Goal: Information Seeking & Learning: Learn about a topic

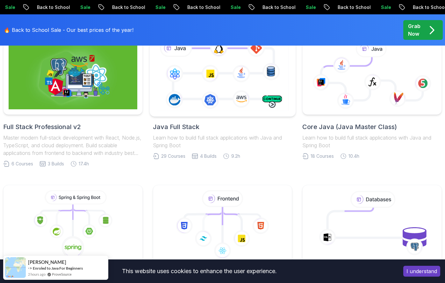
scroll to position [158, 0]
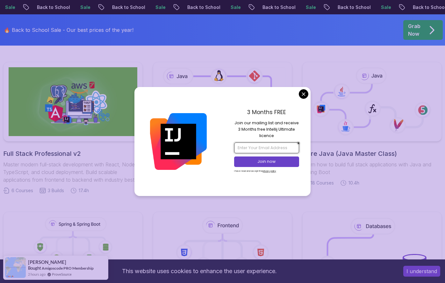
click at [257, 149] on input "email" at bounding box center [266, 147] width 65 height 11
type input "[EMAIL_ADDRESS][DOMAIN_NAME]"
click at [260, 162] on p "Join now" at bounding box center [266, 161] width 53 height 6
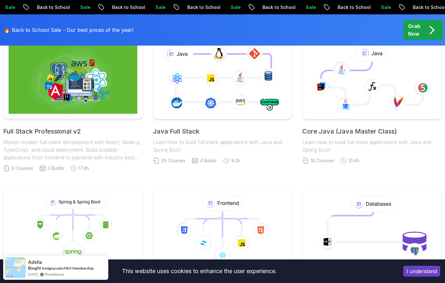
scroll to position [154, 0]
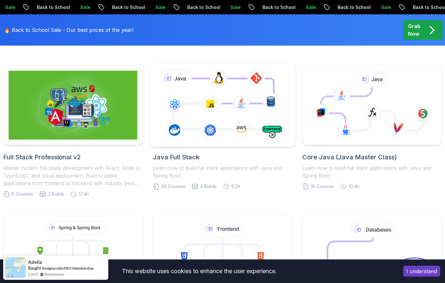
click at [226, 107] on icon at bounding box center [222, 104] width 135 height 75
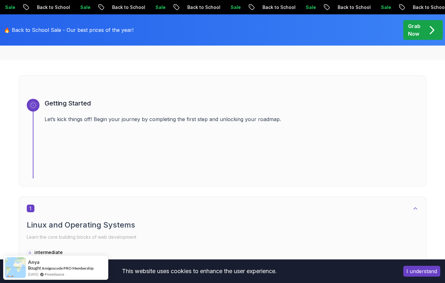
scroll to position [201, 0]
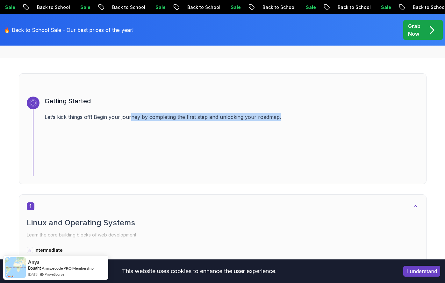
drag, startPoint x: 130, startPoint y: 120, endPoint x: 300, endPoint y: 116, distance: 170.0
click at [300, 116] on p "Let’s kick things off! Begin your journey by completing the first step and unlo…" at bounding box center [232, 117] width 374 height 8
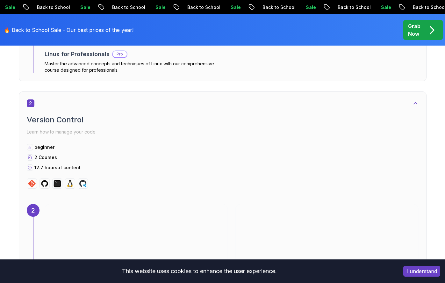
scroll to position [648, 0]
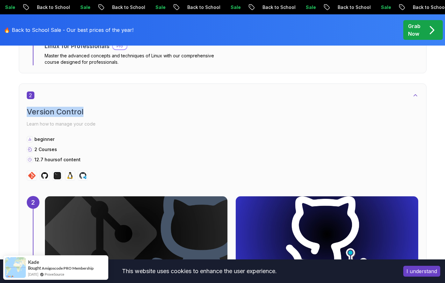
drag, startPoint x: 27, startPoint y: 108, endPoint x: 106, endPoint y: 109, distance: 78.6
click at [106, 109] on h2 "Version Control" at bounding box center [222, 112] width 391 height 10
drag, startPoint x: 155, startPoint y: 114, endPoint x: 153, endPoint y: 110, distance: 4.0
click at [156, 117] on div "Version Control Learn how to manage your code" at bounding box center [222, 118] width 391 height 22
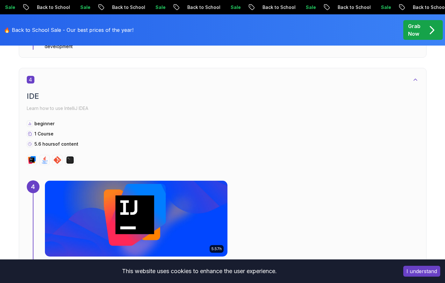
scroll to position [1131, 0]
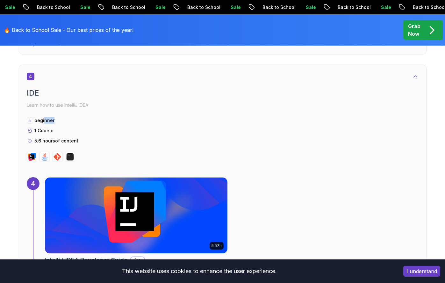
drag, startPoint x: 44, startPoint y: 123, endPoint x: 81, endPoint y: 123, distance: 36.6
click at [80, 123] on div "beginner 1 Course 5.6 hours of content" at bounding box center [222, 130] width 391 height 27
click at [127, 134] on div "beginner 1 Course 5.6 hours of content" at bounding box center [222, 130] width 391 height 27
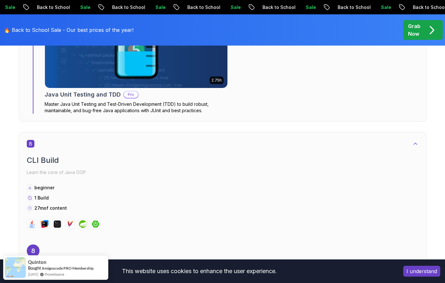
scroll to position [1977, 0]
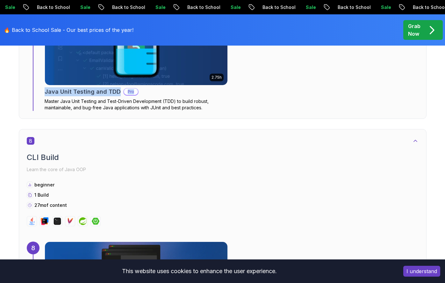
drag, startPoint x: 44, startPoint y: 89, endPoint x: 133, endPoint y: 94, distance: 89.2
click at [133, 94] on div "7 2.75h NEW Java Unit Testing and TDD Pro Master Java Unit Testing and Test-Dri…" at bounding box center [222, 60] width 391 height 102
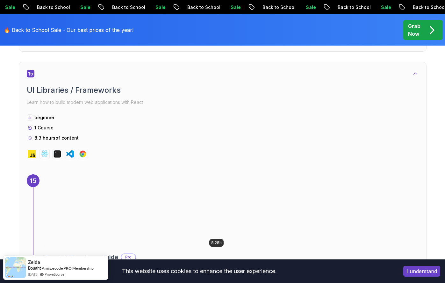
scroll to position [4196, 0]
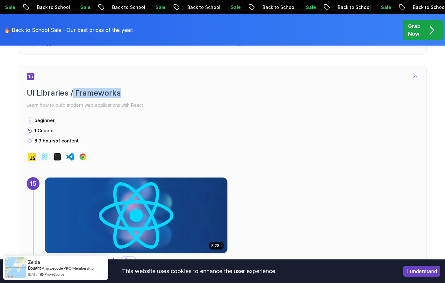
drag, startPoint x: 74, startPoint y: 83, endPoint x: 163, endPoint y: 81, distance: 88.8
click at [146, 88] on h2 "UI Libraries / Frameworks" at bounding box center [222, 93] width 391 height 10
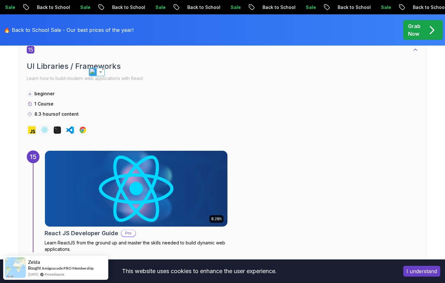
click at [321, 111] on div "8.3 hours of content" at bounding box center [222, 114] width 391 height 6
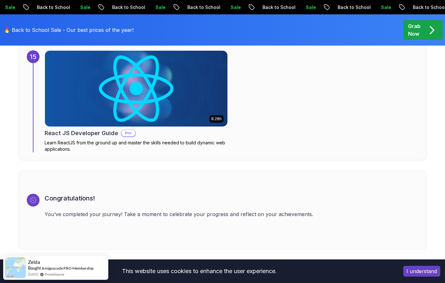
scroll to position [4345, 0]
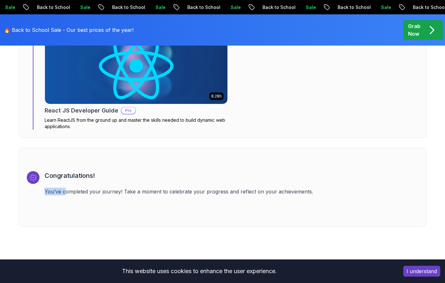
drag, startPoint x: 66, startPoint y: 184, endPoint x: 125, endPoint y: 181, distance: 59.9
click at [112, 178] on div "Congratulations! You’ve completed your journey! Take a moment to celebrate your…" at bounding box center [232, 195] width 374 height 48
click at [127, 187] on p "You’ve completed your journey! Take a moment to celebrate your progress and ref…" at bounding box center [232, 191] width 374 height 8
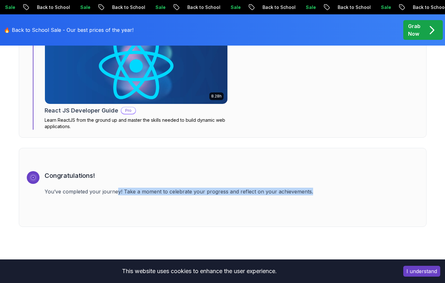
drag, startPoint x: 118, startPoint y: 187, endPoint x: 318, endPoint y: 186, distance: 200.5
click at [318, 187] on p "You’ve completed your journey! Take a moment to celebrate your progress and ref…" at bounding box center [232, 191] width 374 height 8
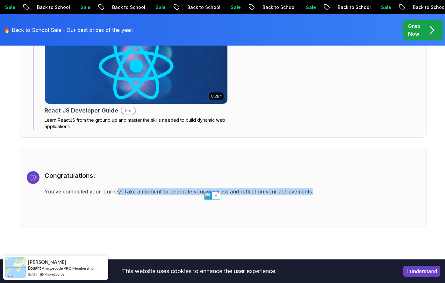
click at [278, 187] on p "You’ve completed your journey! Take a moment to celebrate your progress and ref…" at bounding box center [232, 191] width 374 height 8
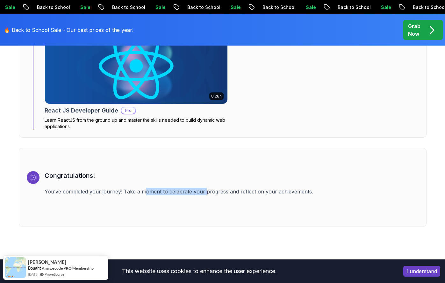
drag, startPoint x: 144, startPoint y: 186, endPoint x: 271, endPoint y: 156, distance: 130.0
click at [227, 187] on p "You’ve completed your journey! Take a moment to celebrate your progress and ref…" at bounding box center [232, 191] width 374 height 8
click at [413, 30] on p "Grab Now" at bounding box center [414, 29] width 12 height 15
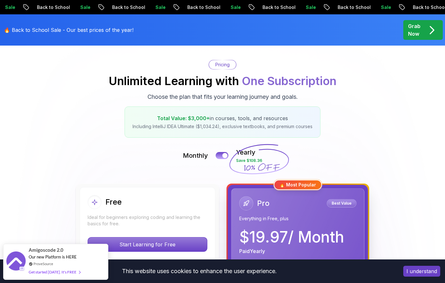
scroll to position [53, 0]
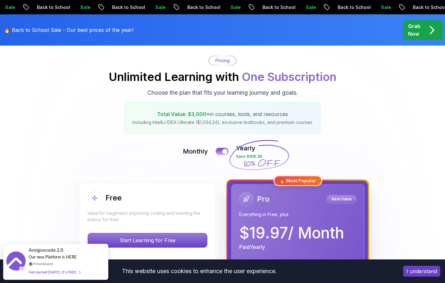
drag, startPoint x: 183, startPoint y: 114, endPoint x: 292, endPoint y: 112, distance: 108.5
click at [292, 112] on p "Total Value: $3,000+ in courses, tools, and resources" at bounding box center [222, 114] width 180 height 8
click at [377, 109] on div "Pricing Unlimited Learning with One Subscription Choose the plan that fits your…" at bounding box center [222, 95] width 438 height 78
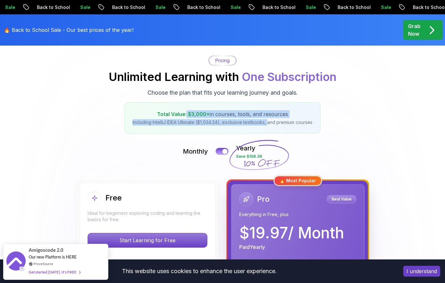
drag, startPoint x: 186, startPoint y: 114, endPoint x: 268, endPoint y: 122, distance: 81.8
click at [268, 122] on div "Total Value: $3,000+ in courses, tools, and resources Including IntelliJ IDEA U…" at bounding box center [222, 117] width 196 height 31
click at [250, 121] on p "Including IntelliJ IDEA Ultimate ($1,034.24), exclusive textbooks, and premium …" at bounding box center [222, 122] width 180 height 6
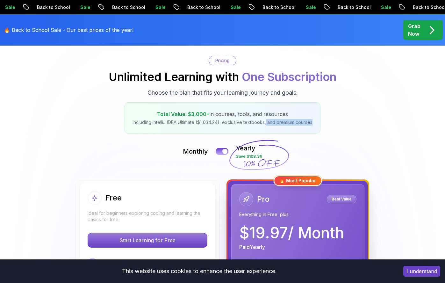
drag, startPoint x: 266, startPoint y: 122, endPoint x: 314, endPoint y: 121, distance: 47.7
click at [314, 121] on div "Total Value: $3,000+ in courses, tools, and resources Including IntelliJ IDEA U…" at bounding box center [222, 117] width 196 height 31
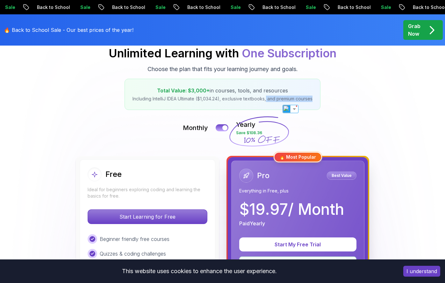
scroll to position [80, 0]
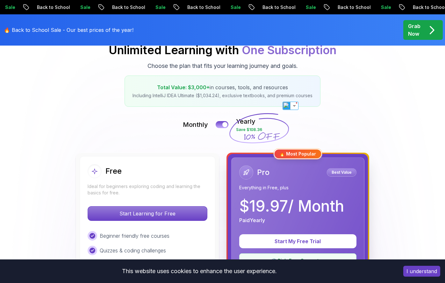
click at [220, 128] on div "Monthly Yearly Save $108.36" at bounding box center [222, 124] width 438 height 15
click at [221, 123] on button at bounding box center [221, 124] width 13 height 7
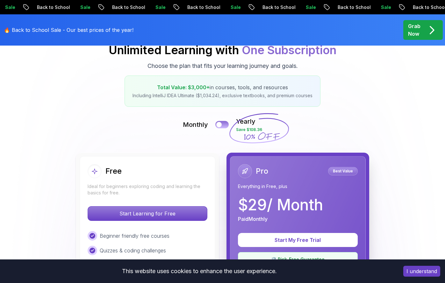
click at [221, 123] on button at bounding box center [221, 124] width 13 height 7
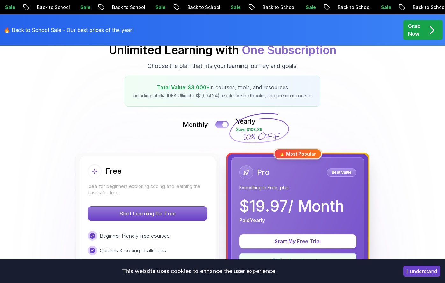
click at [221, 123] on button at bounding box center [221, 124] width 13 height 7
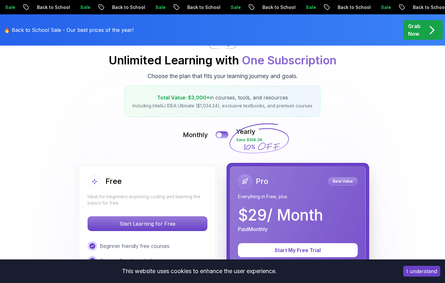
scroll to position [67, 0]
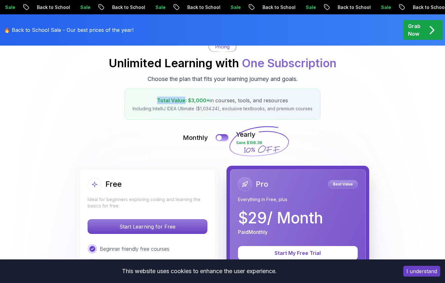
drag, startPoint x: 151, startPoint y: 99, endPoint x: 185, endPoint y: 102, distance: 34.2
click at [185, 102] on p "Total Value: $3,000+ in courses, tools, and resources" at bounding box center [222, 100] width 180 height 8
click at [170, 109] on img at bounding box center [167, 111] width 8 height 8
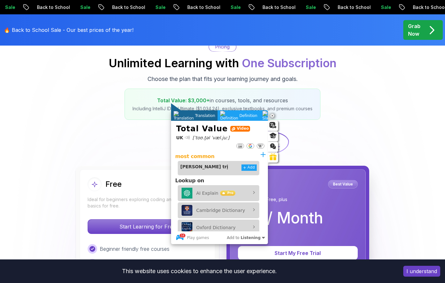
drag, startPoint x: 333, startPoint y: 108, endPoint x: 318, endPoint y: 109, distance: 14.4
click at [333, 108] on div "Pricing Unlimited Learning with One Subscription Choose the plan that fits your…" at bounding box center [222, 81] width 438 height 78
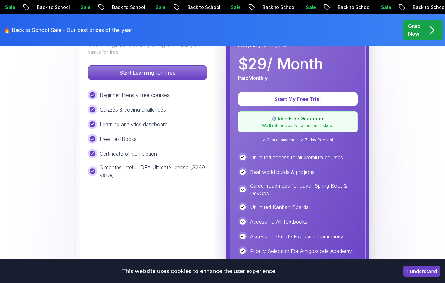
scroll to position [219, 0]
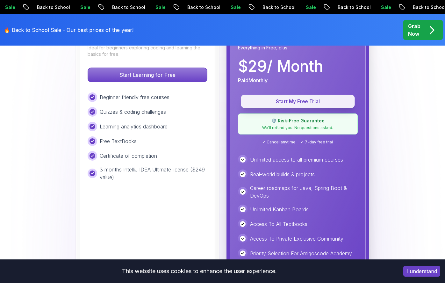
click at [290, 104] on p "Start My Free Trial" at bounding box center [297, 101] width 99 height 7
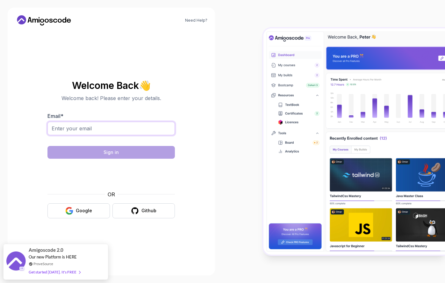
click at [105, 127] on input "Email *" at bounding box center [110, 128] width 127 height 13
type input "[EMAIL_ADDRESS][DOMAIN_NAME]"
click at [81, 209] on div "Google" at bounding box center [84, 210] width 16 height 6
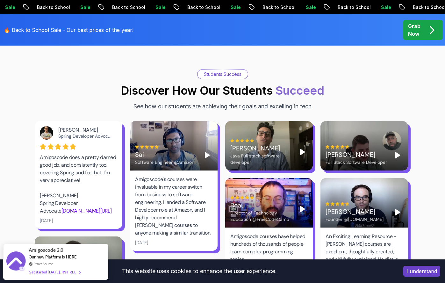
scroll to position [1056, 0]
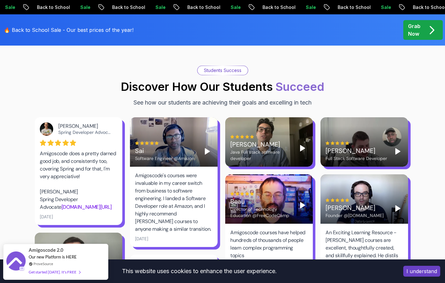
click at [300, 145] on polygon "Play" at bounding box center [302, 148] width 4 height 6
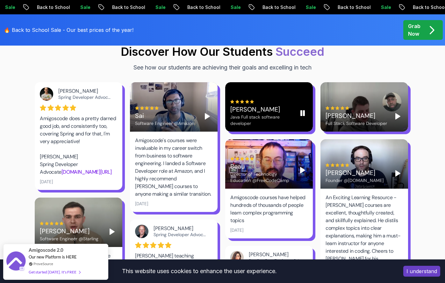
scroll to position [1089, 0]
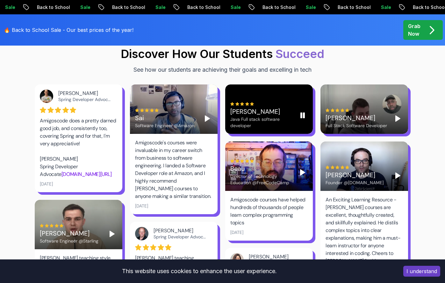
click at [248, 107] on div "[PERSON_NAME]" at bounding box center [261, 111] width 62 height 9
click at [305, 111] on icon "Play" at bounding box center [303, 115] width 8 height 8
click at [269, 84] on video at bounding box center [269, 108] width 88 height 49
click at [269, 84] on div at bounding box center [269, 108] width 88 height 49
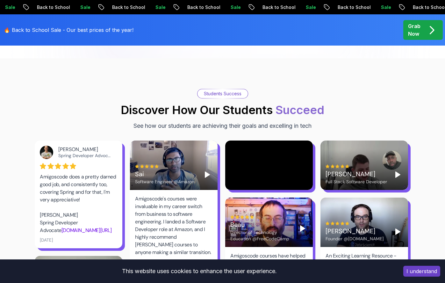
scroll to position [1037, 0]
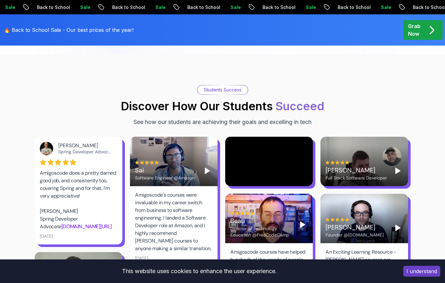
click at [209, 168] on polygon "Play" at bounding box center [207, 171] width 4 height 6
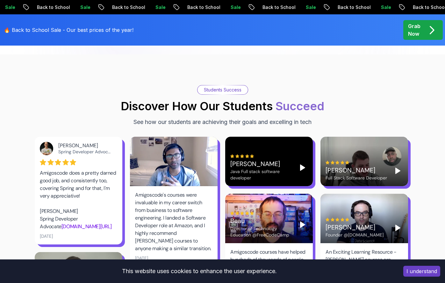
click at [208, 155] on div at bounding box center [174, 161] width 88 height 49
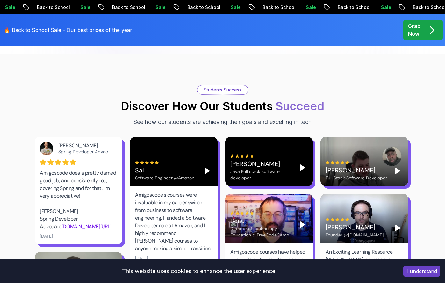
click at [202, 165] on button "Play" at bounding box center [207, 170] width 10 height 10
click at [202, 150] on video at bounding box center [174, 161] width 88 height 49
click at [191, 152] on div at bounding box center [174, 161] width 88 height 49
click at [208, 154] on video at bounding box center [174, 161] width 88 height 49
click at [206, 152] on div at bounding box center [174, 161] width 88 height 49
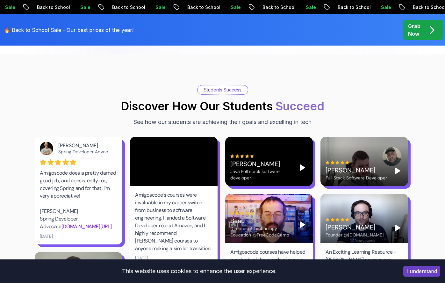
click at [206, 157] on video at bounding box center [174, 161] width 88 height 49
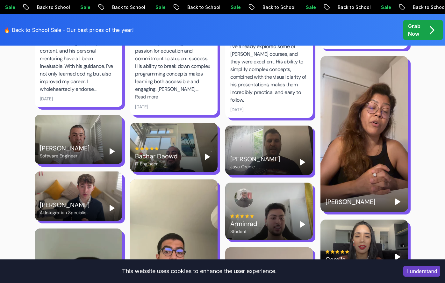
scroll to position [1328, 0]
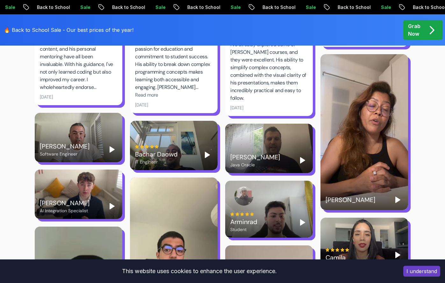
click at [395, 197] on polygon "Play" at bounding box center [397, 200] width 4 height 6
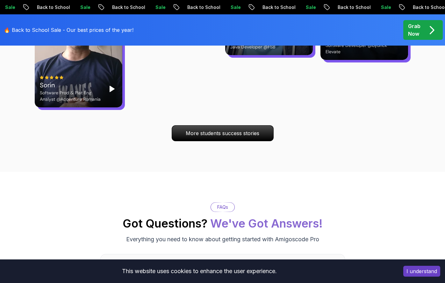
scroll to position [2312, 0]
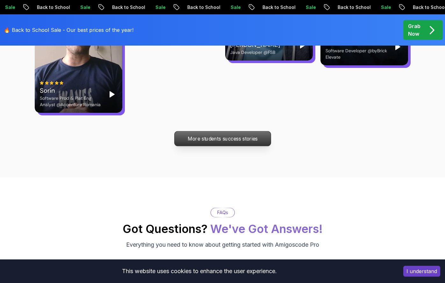
click at [222, 131] on p "More students success stories" at bounding box center [222, 138] width 96 height 15
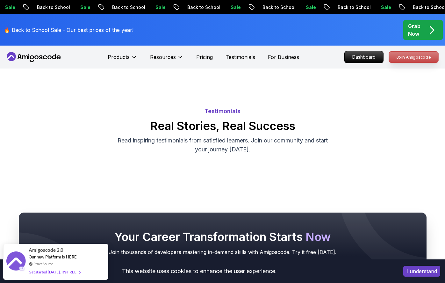
click at [412, 59] on p "Join Amigoscode" at bounding box center [413, 57] width 49 height 11
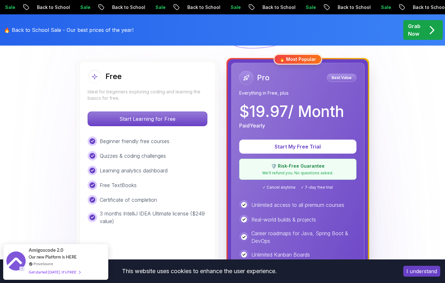
scroll to position [176, 0]
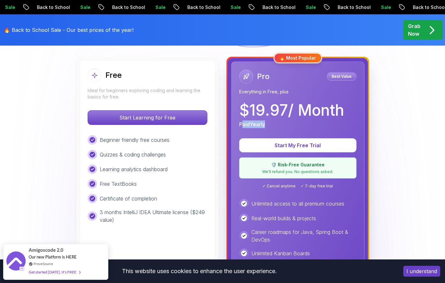
drag, startPoint x: 242, startPoint y: 125, endPoint x: 275, endPoint y: 125, distance: 33.1
click at [275, 125] on div "Paid Yearly" at bounding box center [291, 124] width 105 height 8
click at [263, 127] on p "Paid Yearly" at bounding box center [252, 124] width 26 height 8
click at [252, 125] on p "Paid Yearly" at bounding box center [252, 124] width 26 height 8
drag, startPoint x: 234, startPoint y: 123, endPoint x: 285, endPoint y: 125, distance: 50.7
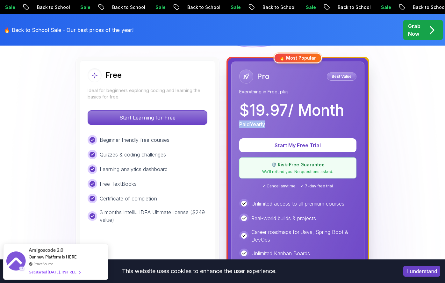
click at [285, 125] on div "Pro Best Value Everything in Free, plus $ 19.97 / Month Paid Yearly Start My Fr…" at bounding box center [297, 207] width 133 height 292
click at [243, 91] on p "Everything in Free, plus" at bounding box center [297, 91] width 117 height 6
drag, startPoint x: 236, startPoint y: 91, endPoint x: 300, endPoint y: 93, distance: 64.6
click at [299, 94] on div "Pro Best Value Everything in Free, plus $ 19.97 / Month Paid Yearly Start My Fr…" at bounding box center [297, 207] width 133 height 292
click at [347, 77] on p "Best Value" at bounding box center [341, 76] width 28 height 6
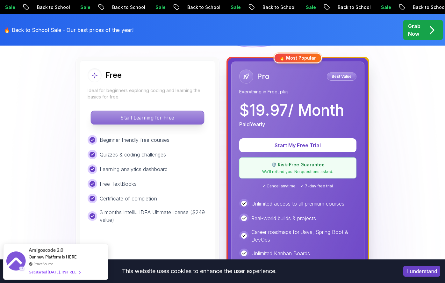
click at [137, 115] on p "Start Learning for Free" at bounding box center [147, 117] width 113 height 13
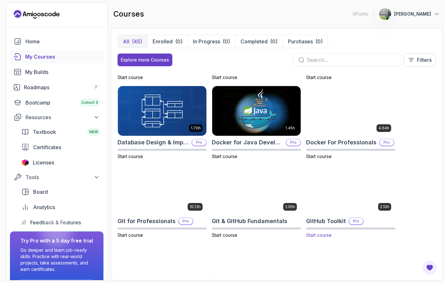
scroll to position [144, 0]
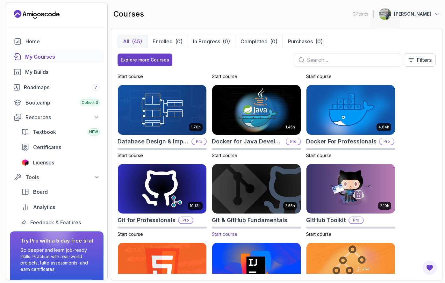
click at [242, 182] on img at bounding box center [256, 189] width 93 height 52
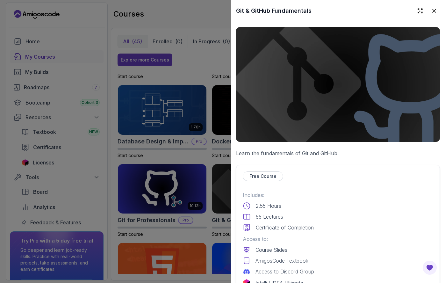
click at [257, 175] on p "Free Course" at bounding box center [262, 176] width 27 height 6
click at [332, 83] on img at bounding box center [338, 84] width 204 height 115
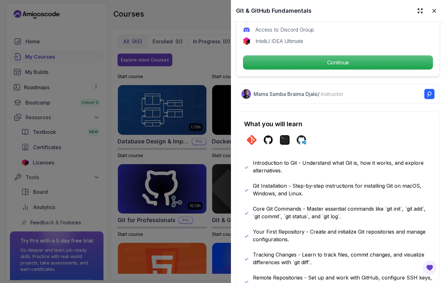
scroll to position [236, 0]
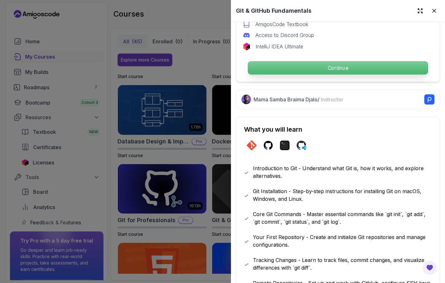
click at [313, 67] on p "Continue" at bounding box center [338, 67] width 180 height 13
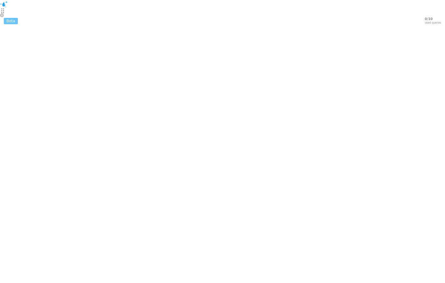
click at [329, 28] on html "Beta 0 / 10 used queries" at bounding box center [222, 14] width 445 height 28
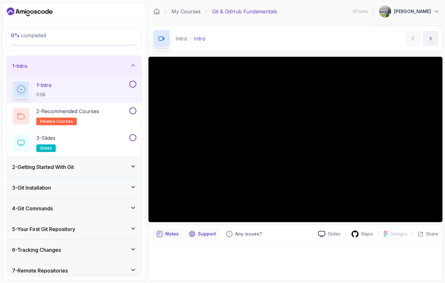
click at [198, 235] on p "Support" at bounding box center [207, 233] width 18 height 6
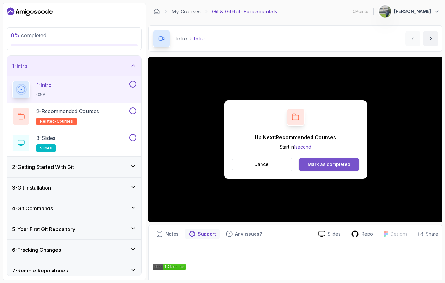
click at [325, 162] on div "Mark as completed" at bounding box center [328, 164] width 43 height 6
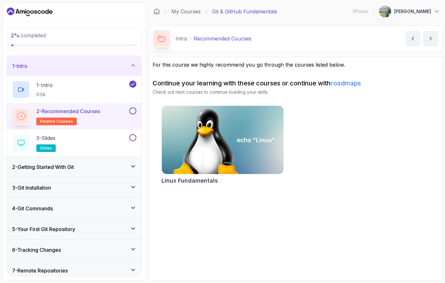
click at [139, 109] on div "2 - Recommended Courses related-courses" at bounding box center [74, 116] width 134 height 27
drag, startPoint x: 153, startPoint y: 87, endPoint x: 256, endPoint y: 85, distance: 102.5
click at [216, 85] on h2 "Continue your learning with these courses or continue with roadmaps" at bounding box center [294, 83] width 285 height 9
drag, startPoint x: 268, startPoint y: 85, endPoint x: 320, endPoint y: 81, distance: 52.4
click at [320, 81] on h2 "Continue your learning with these courses or continue with roadmaps" at bounding box center [294, 83] width 285 height 9
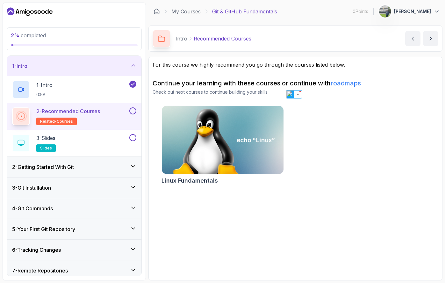
click at [172, 86] on h2 "Continue your learning with these courses or continue with roadmaps" at bounding box center [294, 83] width 285 height 9
drag, startPoint x: 154, startPoint y: 92, endPoint x: 256, endPoint y: 92, distance: 101.5
click at [256, 92] on p "Check out next courses to continue building your skills." at bounding box center [294, 92] width 285 height 6
click at [268, 92] on p "Check out next courses to continue building your skills." at bounding box center [294, 92] width 285 height 6
drag, startPoint x: 200, startPoint y: 90, endPoint x: 285, endPoint y: 92, distance: 85.0
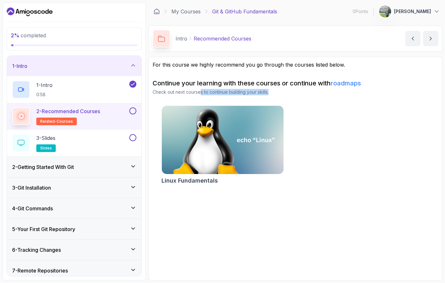
click at [284, 92] on p "Check out next courses to continue building your skills." at bounding box center [294, 92] width 285 height 6
click at [306, 93] on p "Check out next courses to continue building your skills." at bounding box center [294, 92] width 285 height 6
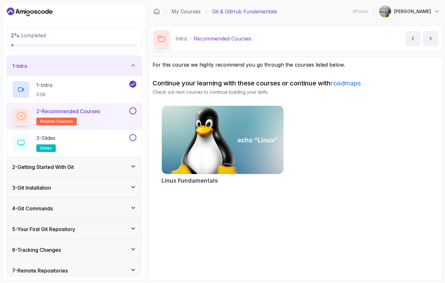
click at [223, 150] on img at bounding box center [223, 140] width 128 height 72
click at [130, 109] on button at bounding box center [132, 110] width 7 height 7
click at [427, 32] on button "next content" at bounding box center [430, 38] width 15 height 15
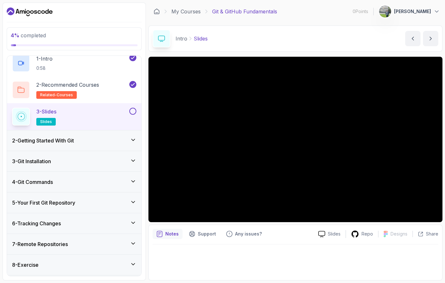
scroll to position [27, 0]
click at [56, 201] on h3 "5 - Your First Git Repository" at bounding box center [43, 202] width 63 height 8
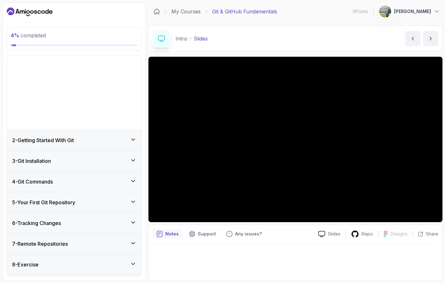
scroll to position [0, 0]
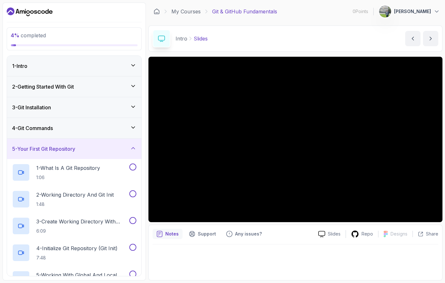
click at [52, 145] on h3 "5 - Your First Git Repository" at bounding box center [43, 149] width 63 height 8
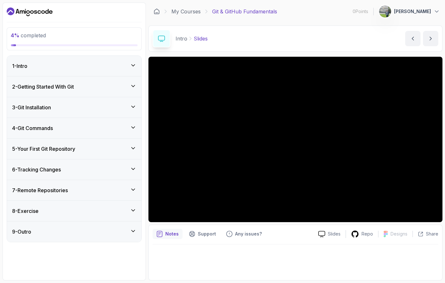
click at [42, 103] on div "3 - Git Installation" at bounding box center [74, 107] width 134 height 20
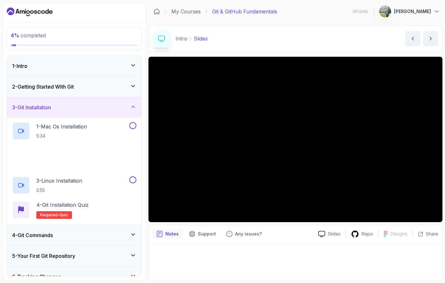
click at [42, 103] on div "3 - Git Installation" at bounding box center [74, 107] width 134 height 20
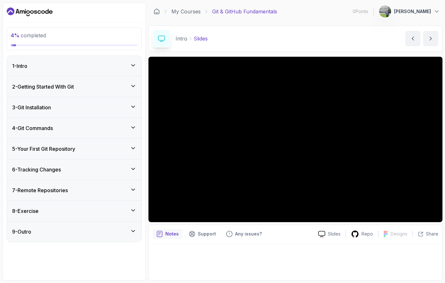
click at [56, 82] on div "2 - Getting Started With Git" at bounding box center [74, 86] width 134 height 20
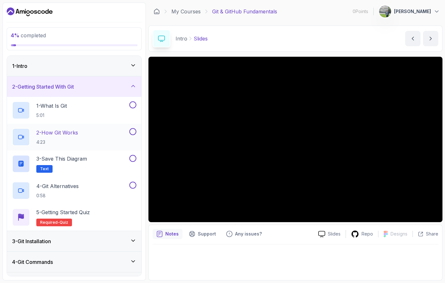
click at [72, 129] on p "2 - How Git Works" at bounding box center [57, 133] width 42 height 8
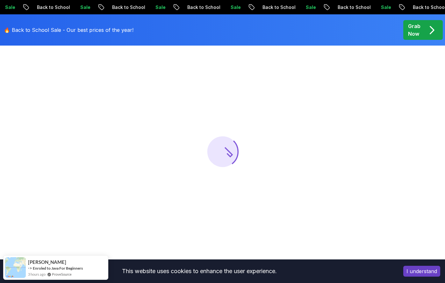
scroll to position [60, 0]
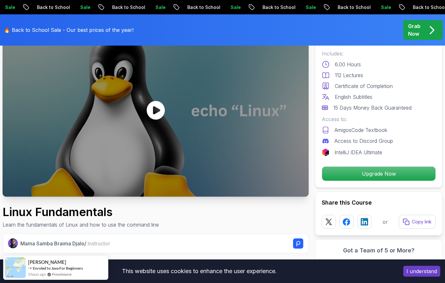
click at [158, 112] on icon at bounding box center [155, 110] width 18 height 19
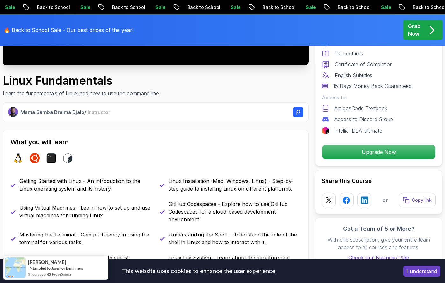
scroll to position [192, 0]
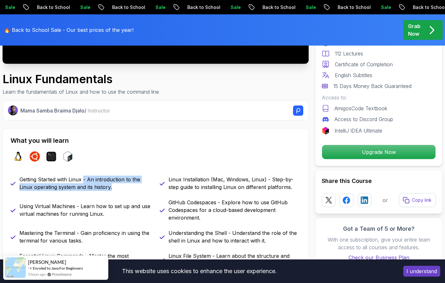
drag, startPoint x: 84, startPoint y: 179, endPoint x: 122, endPoint y: 191, distance: 40.3
click at [122, 191] on div "Getting Started with Linux - An introduction to the Linux operating system and …" at bounding box center [156, 243] width 290 height 137
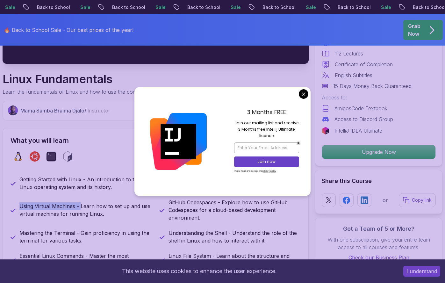
drag, startPoint x: 20, startPoint y: 205, endPoint x: 81, endPoint y: 204, distance: 61.1
click at [81, 204] on p "Using Virtual Machines - Learn how to set up and use virtual machines for runni…" at bounding box center [85, 209] width 132 height 15
click at [99, 208] on p "Using Virtual Machines - Learn how to set up and use virtual machines for runni…" at bounding box center [85, 209] width 132 height 15
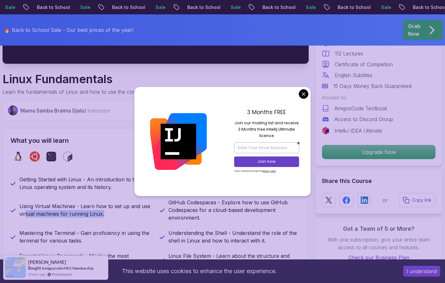
drag, startPoint x: 25, startPoint y: 210, endPoint x: 113, endPoint y: 213, distance: 87.2
click at [113, 213] on p "Using Virtual Machines - Learn how to set up and use virtual machines for runni…" at bounding box center [85, 209] width 132 height 15
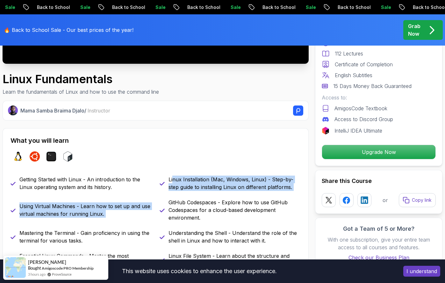
drag, startPoint x: 172, startPoint y: 177, endPoint x: 263, endPoint y: 194, distance: 92.9
click at [269, 194] on div "Getting Started with Linux - An introduction to the Linux operating system and …" at bounding box center [156, 243] width 290 height 137
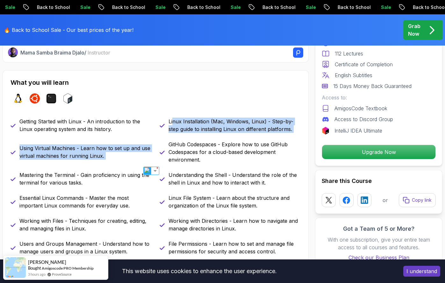
scroll to position [251, 0]
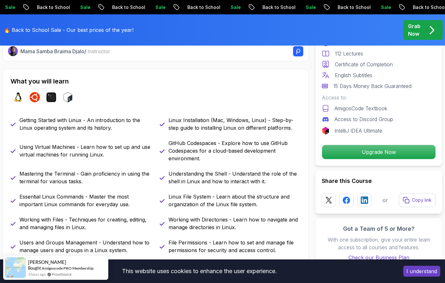
drag, startPoint x: 169, startPoint y: 145, endPoint x: 235, endPoint y: 148, distance: 66.2
click at [218, 154] on p "GitHub Codespaces - Explore how to use GitHub Codespaces for a cloud-based deve…" at bounding box center [234, 150] width 132 height 23
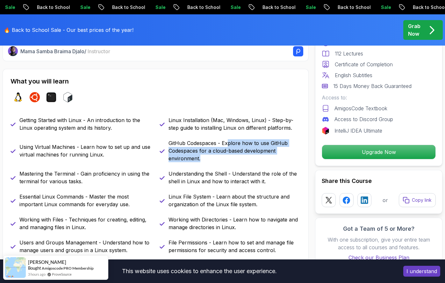
drag, startPoint x: 226, startPoint y: 143, endPoint x: 208, endPoint y: 155, distance: 22.2
click at [208, 155] on p "GitHub Codespaces - Explore how to use GitHub Codespaces for a cloud-based deve…" at bounding box center [234, 150] width 132 height 23
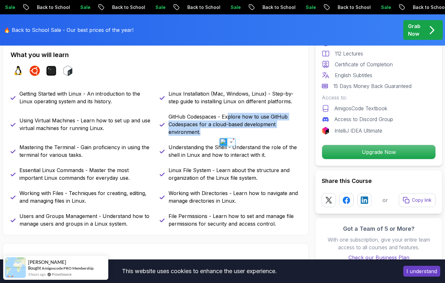
scroll to position [278, 0]
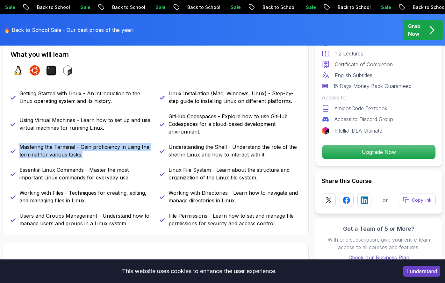
drag, startPoint x: 15, startPoint y: 146, endPoint x: 98, endPoint y: 154, distance: 83.4
click at [98, 154] on div "Mastering the Terminal - Gain proficiency in using the terminal for various tas…" at bounding box center [81, 150] width 141 height 15
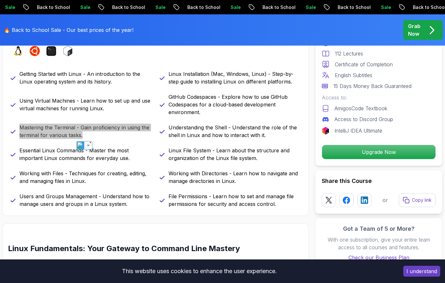
scroll to position [299, 0]
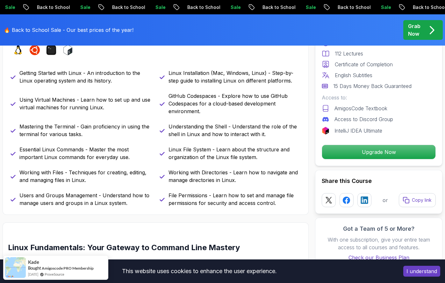
click at [147, 149] on p "Essential Linux Commands - Master the most important Linux commands for everyda…" at bounding box center [85, 152] width 132 height 15
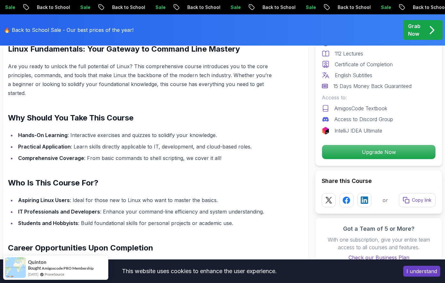
scroll to position [501, 0]
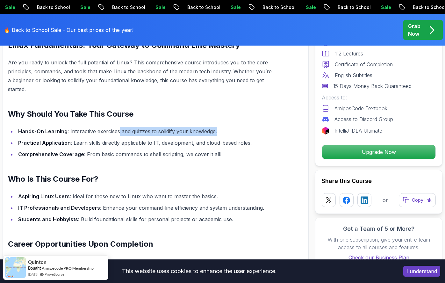
drag, startPoint x: 118, startPoint y: 127, endPoint x: 217, endPoint y: 127, distance: 98.7
click at [217, 127] on li "Hands-On Learning : Interactive exercises and quizzes to solidify your knowledg…" at bounding box center [144, 131] width 257 height 9
click at [158, 132] on li "Hands-On Learning : Interactive exercises and quizzes to solidify your knowledg…" at bounding box center [144, 131] width 257 height 9
click at [167, 129] on li "Hands-On Learning : Interactive exercises and quizzes to solidify your knowledg…" at bounding box center [144, 131] width 257 height 9
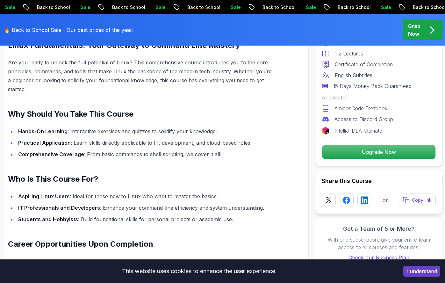
click at [189, 130] on li "Hands-On Learning : Interactive exercises and quizzes to solidify your knowledg…" at bounding box center [144, 131] width 257 height 9
click at [163, 131] on li "Hands-On Learning : Interactive exercises and quizzes to solidify your knowledg…" at bounding box center [144, 131] width 257 height 9
click at [161, 138] on img at bounding box center [162, 141] width 8 height 8
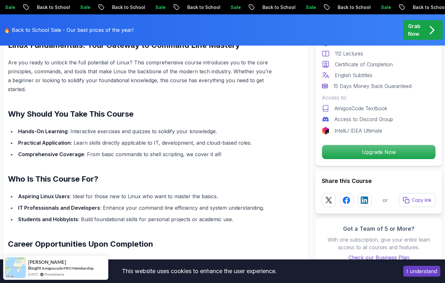
click at [81, 144] on li "Practical Application : Learn skills directly applicable to IT, development, an…" at bounding box center [144, 142] width 257 height 9
click at [118, 144] on li "Practical Application : Learn skills directly applicable to IT, development, an…" at bounding box center [144, 142] width 257 height 9
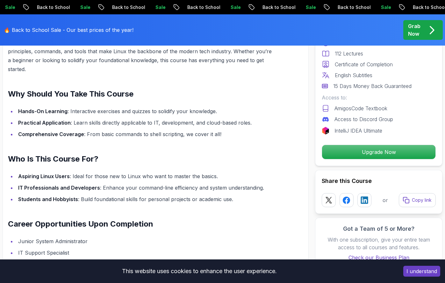
scroll to position [527, 0]
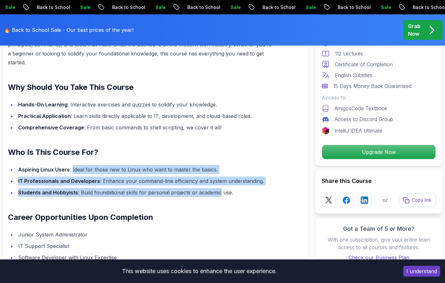
drag, startPoint x: 71, startPoint y: 168, endPoint x: 219, endPoint y: 192, distance: 149.8
click at [219, 192] on ul "Aspiring Linux Users : Ideal for those new to Linux who want to master the basi…" at bounding box center [140, 181] width 265 height 32
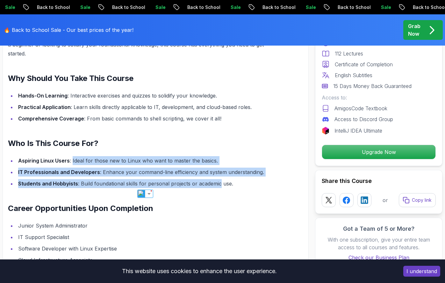
scroll to position [546, 0]
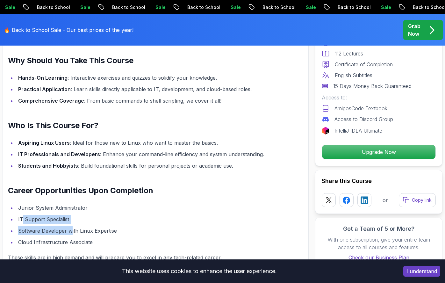
drag, startPoint x: 24, startPoint y: 230, endPoint x: 70, endPoint y: 229, distance: 45.9
click at [70, 229] on ul "Junior System Administrator IT Support Specialist Software Developer with Linux…" at bounding box center [140, 224] width 265 height 43
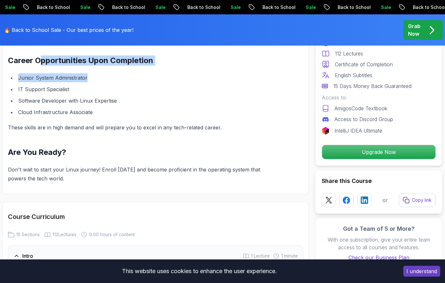
drag, startPoint x: 39, startPoint y: 57, endPoint x: 129, endPoint y: 133, distance: 117.6
click at [112, 83] on div "Linux Fundamentals: Your Gateway to Command Line Mastery Are you ready to unloc…" at bounding box center [140, 20] width 265 height 326
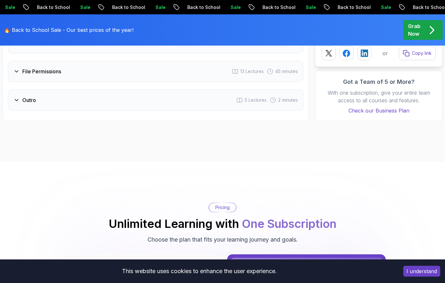
click at [31, 94] on div "Outro 5 Lectures 2 minutes" at bounding box center [155, 99] width 295 height 21
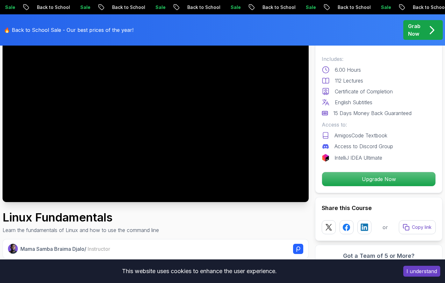
scroll to position [0, 0]
